Goal: Check status: Check status

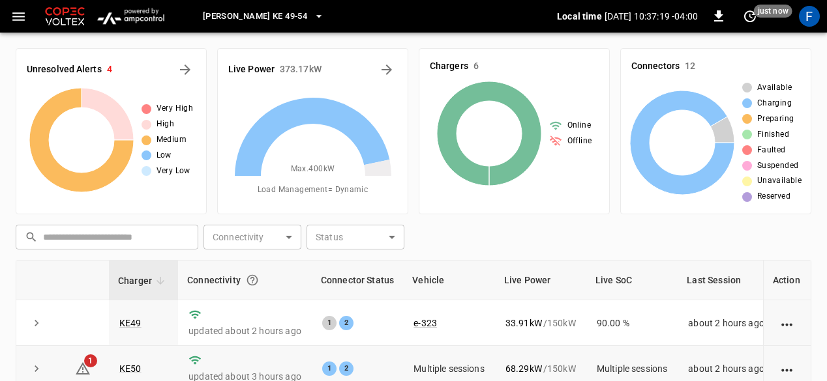
scroll to position [55, 0]
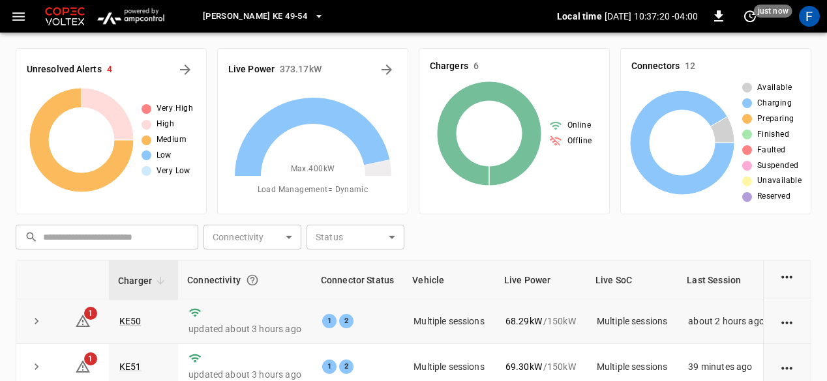
click at [134, 323] on td "KE50" at bounding box center [143, 322] width 69 height 46
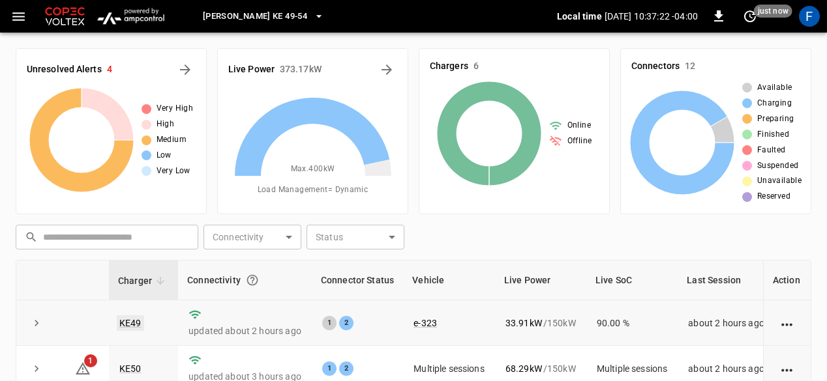
click at [128, 323] on link "KE49" at bounding box center [130, 324] width 27 height 16
